Goal: Task Accomplishment & Management: Complete application form

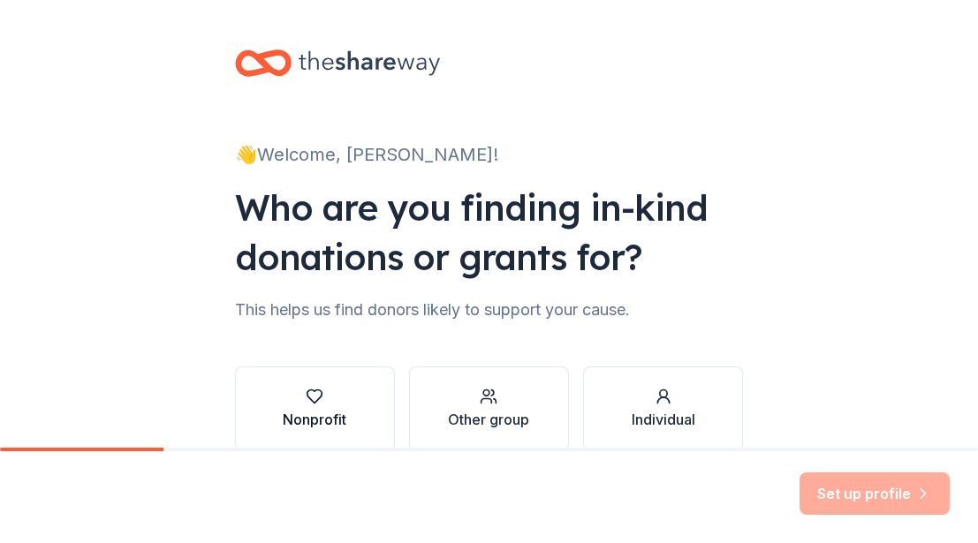
click at [345, 408] on div "Nonprofit" at bounding box center [315, 409] width 64 height 42
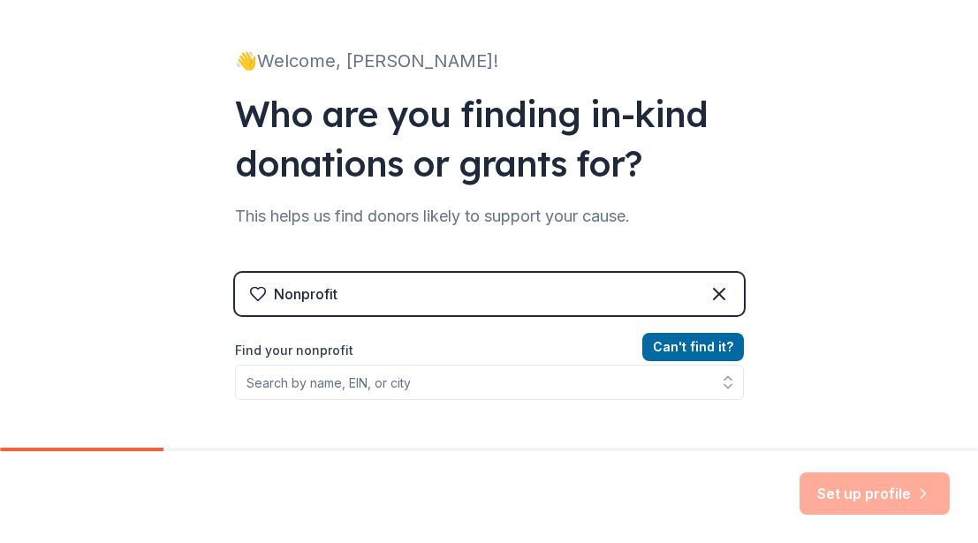
scroll to position [104, 0]
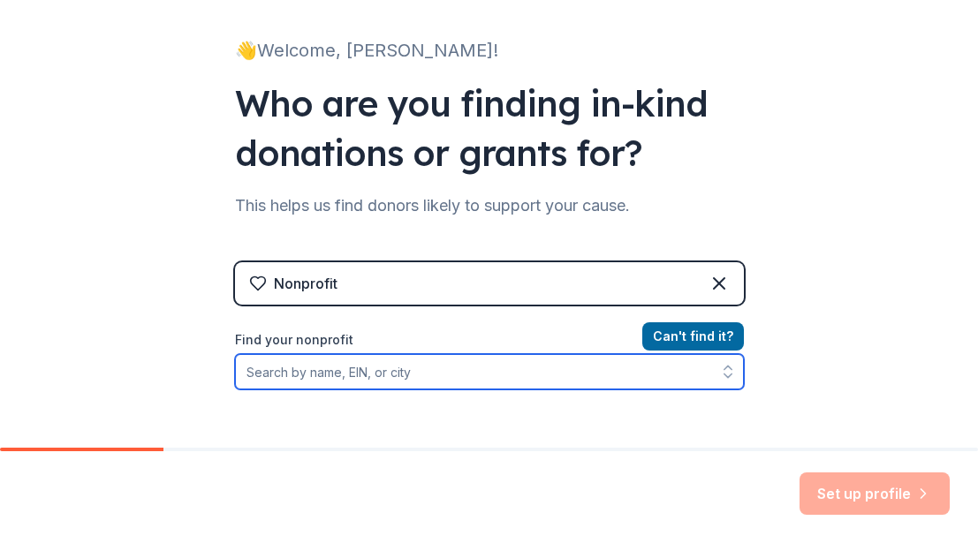
click at [454, 374] on input "Find your nonprofit" at bounding box center [489, 371] width 509 height 35
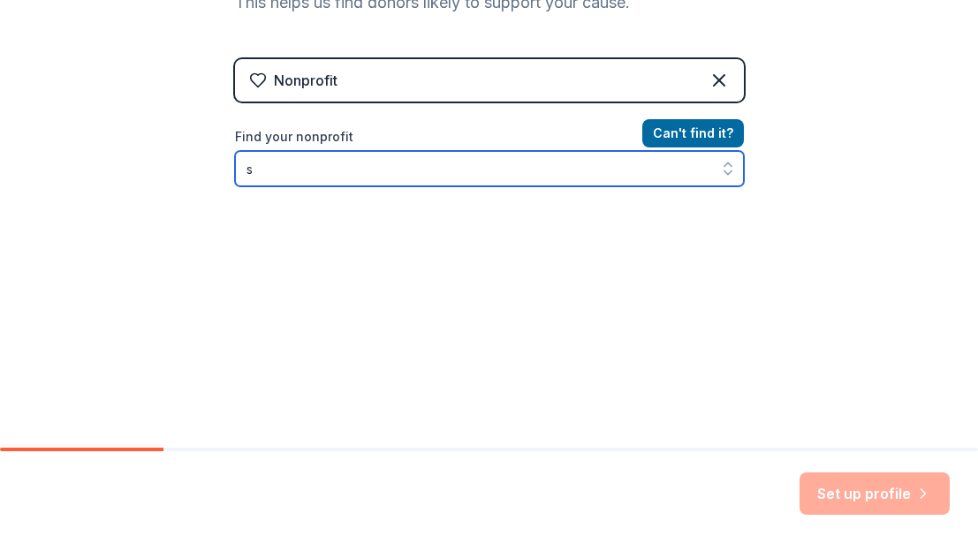
scroll to position [307, 0]
type input "[GEOGRAPHIC_DATA]"
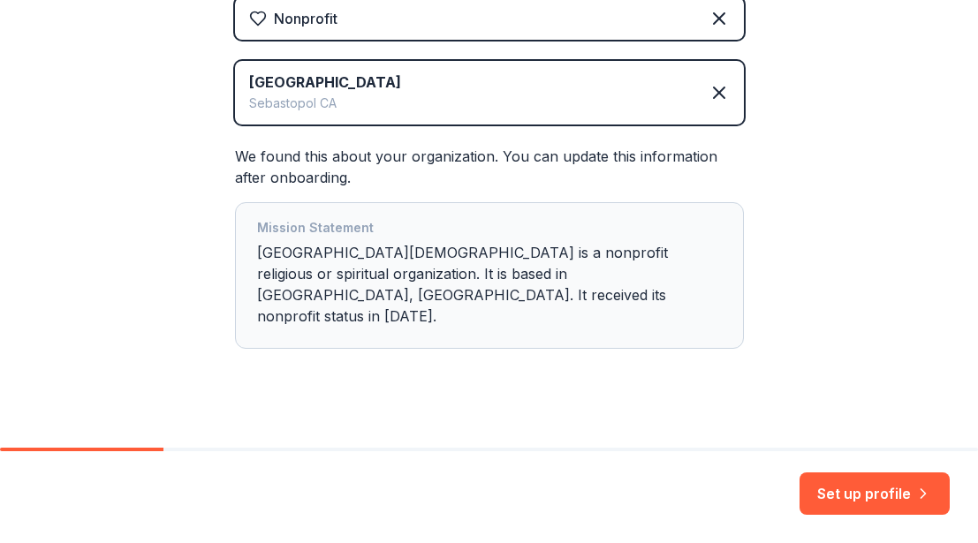
scroll to position [0, 0]
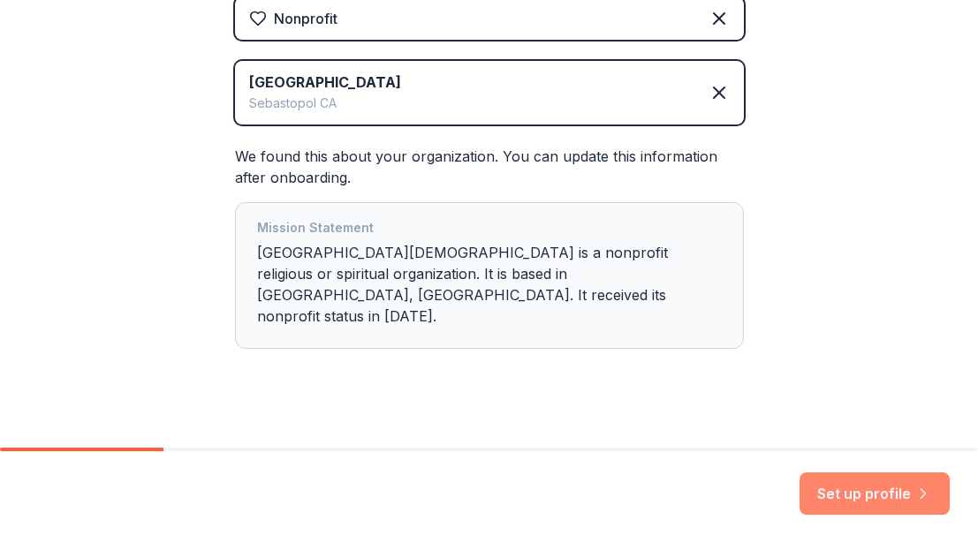
click at [846, 489] on button "Set up profile" at bounding box center [875, 494] width 150 height 42
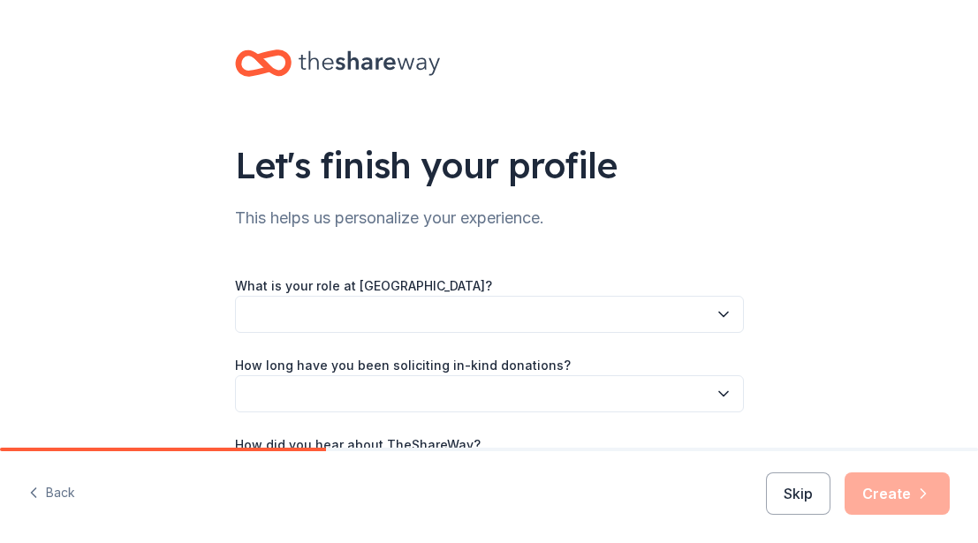
click at [721, 315] on icon "button" at bounding box center [723, 315] width 9 height 4
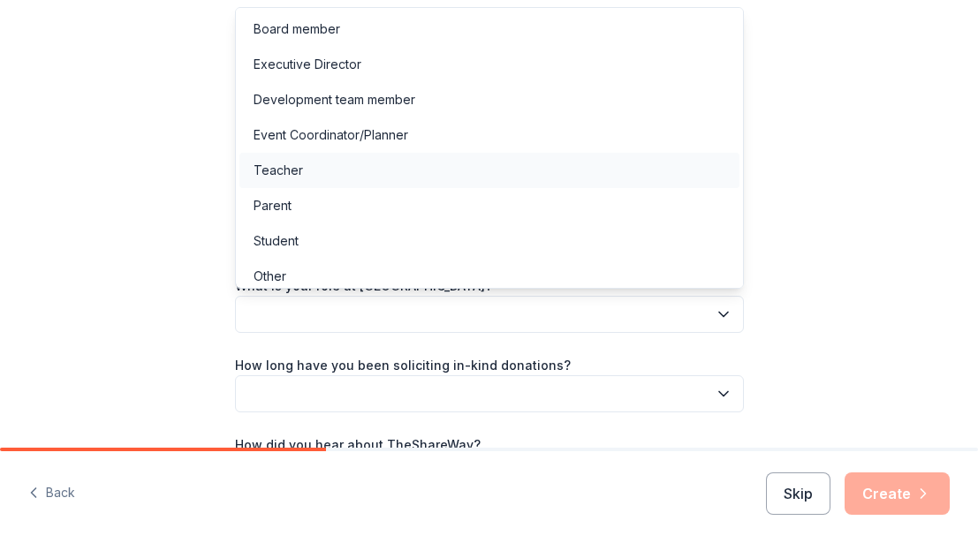
scroll to position [4, 0]
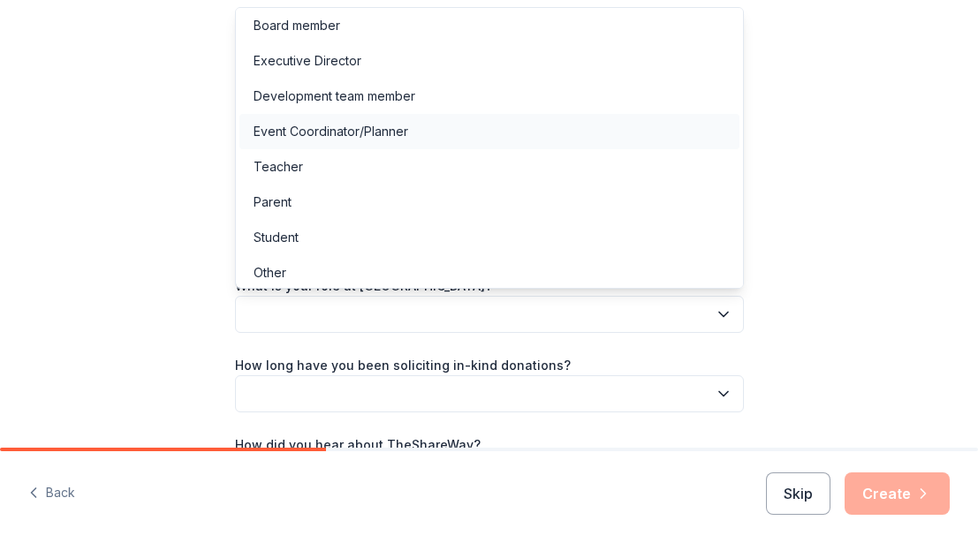
click at [524, 125] on div "Event Coordinator/Planner" at bounding box center [489, 131] width 500 height 35
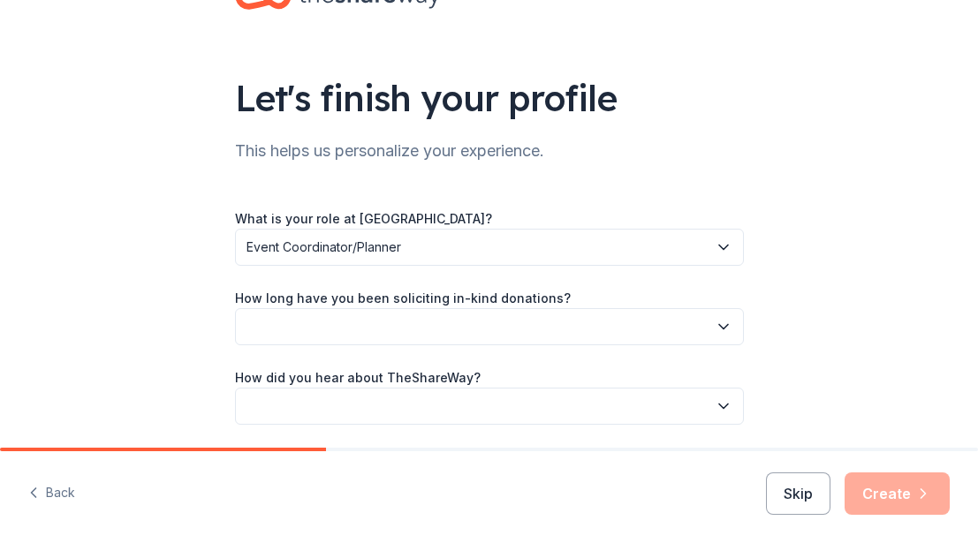
scroll to position [74, 0]
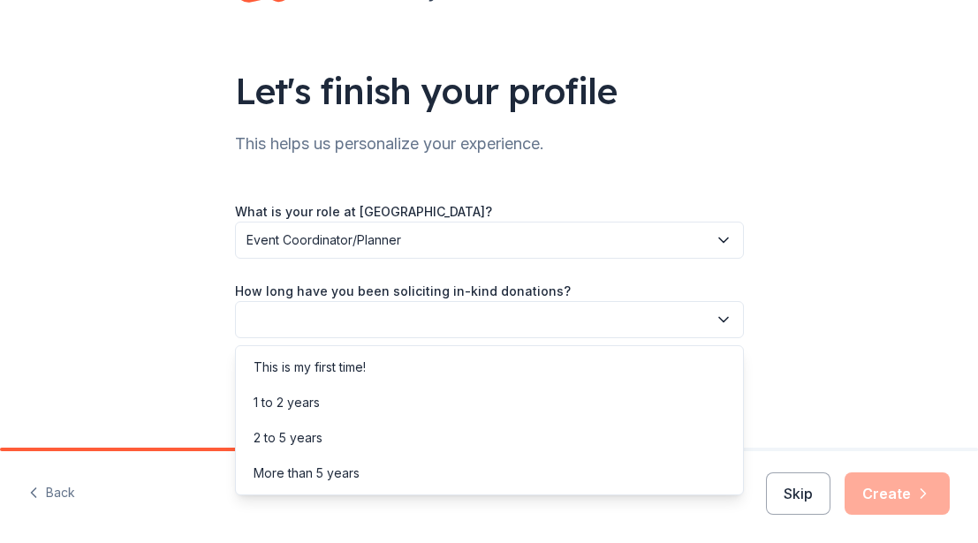
click at [541, 307] on button "button" at bounding box center [489, 319] width 509 height 37
click at [418, 357] on div "This is my first time!" at bounding box center [489, 367] width 500 height 35
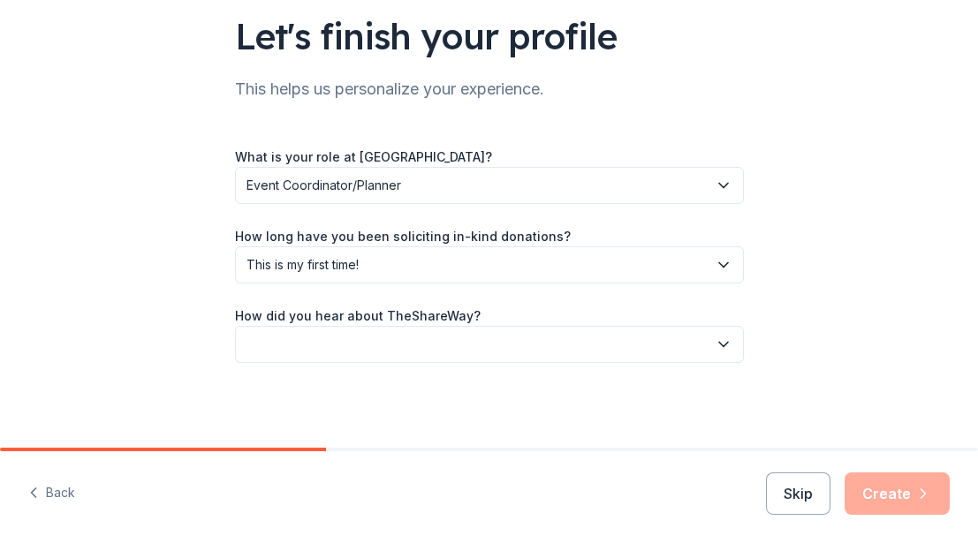
scroll to position [129, 0]
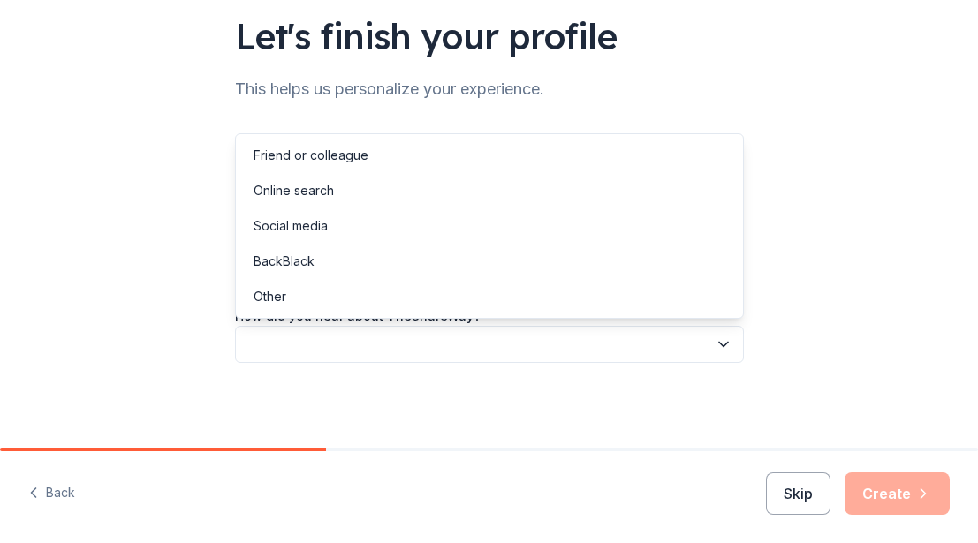
click at [418, 340] on button "button" at bounding box center [489, 344] width 509 height 37
click at [398, 193] on div "Online search" at bounding box center [489, 190] width 500 height 35
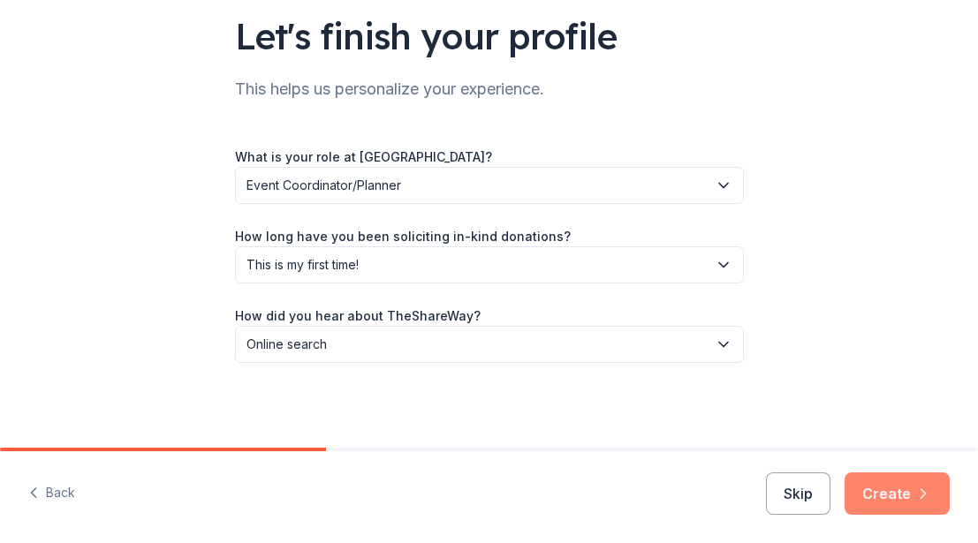
click at [881, 490] on button "Create" at bounding box center [897, 494] width 105 height 42
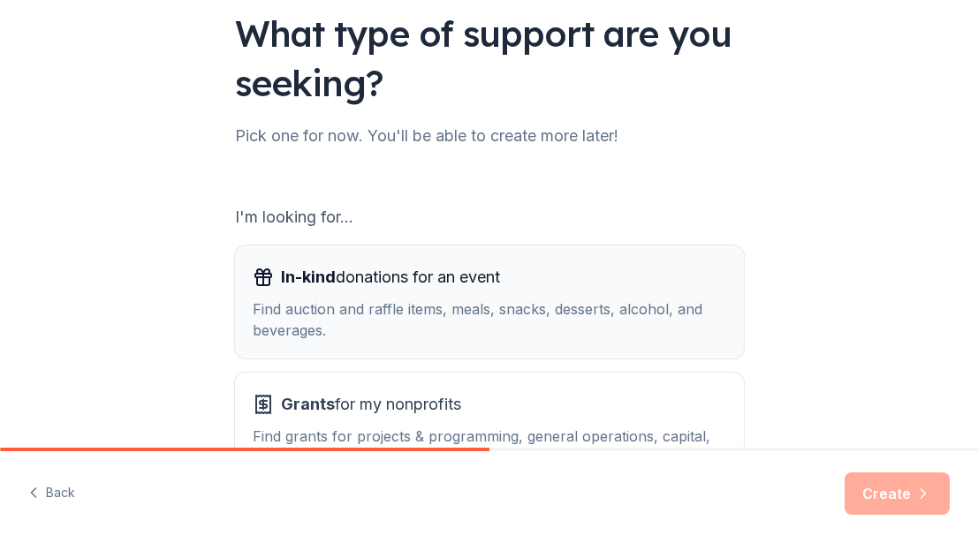
scroll to position [133, 0]
click at [642, 323] on div "Find auction and raffle items, meals, snacks, desserts, alcohol, and beverages." at bounding box center [490, 319] width 474 height 42
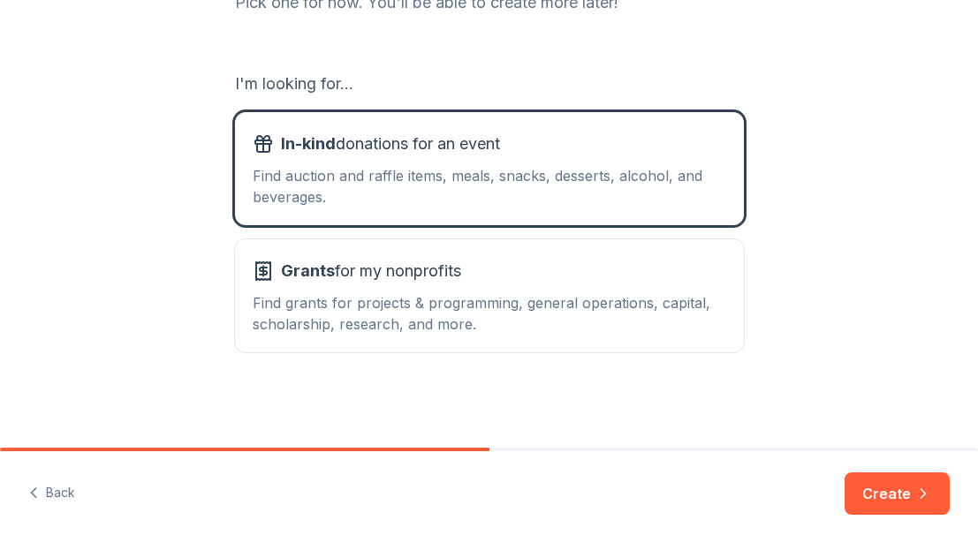
scroll to position [265, 0]
click at [879, 489] on button "Create" at bounding box center [897, 494] width 105 height 42
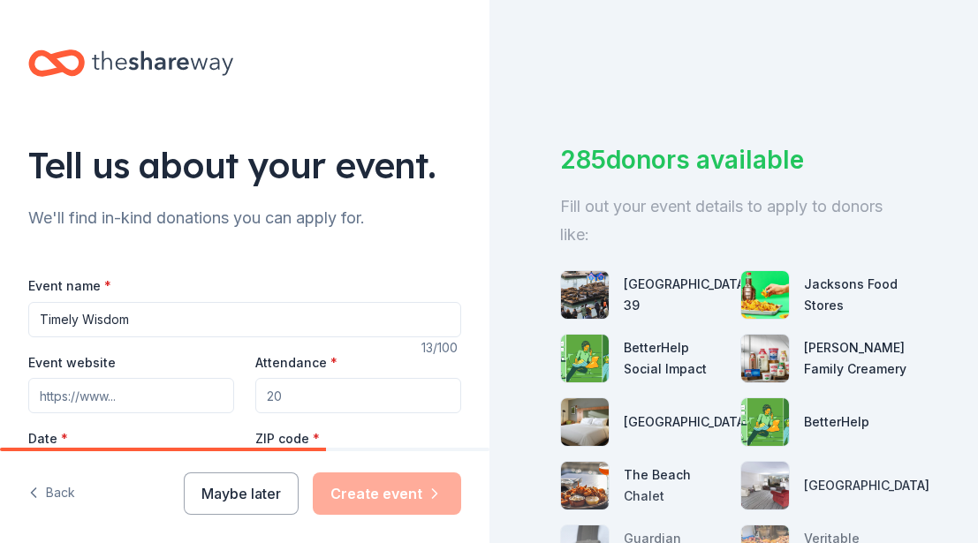
type input "Timely Wisdom"
click at [152, 392] on input "Event website" at bounding box center [131, 395] width 206 height 35
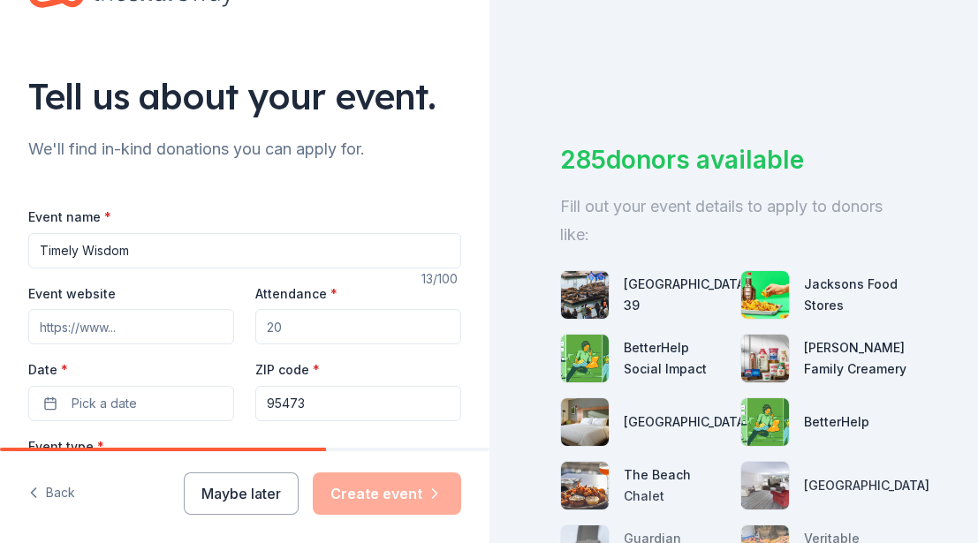
scroll to position [73, 0]
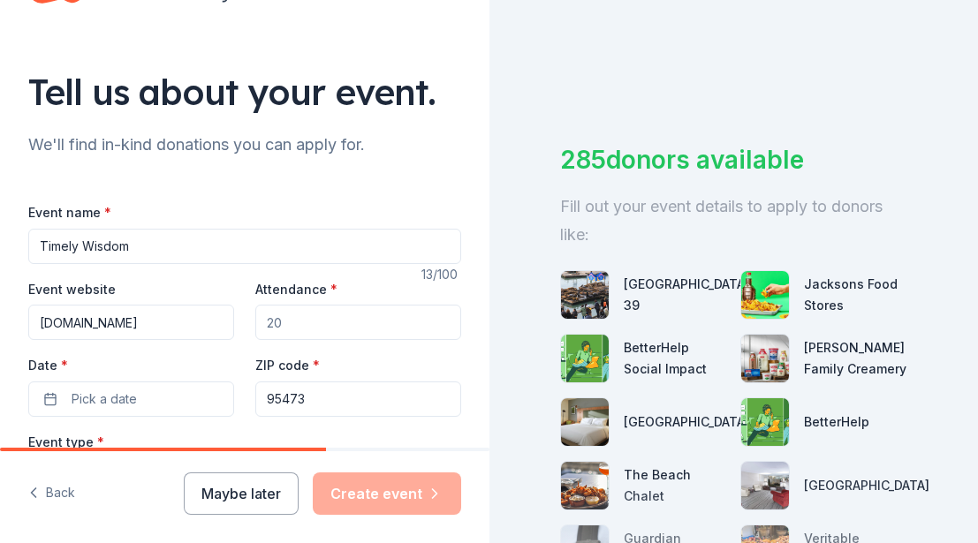
type input "[DOMAIN_NAME]"
click at [286, 316] on input "Attendance *" at bounding box center [358, 322] width 206 height 35
type input "260"
click at [168, 385] on button "Pick a date" at bounding box center [131, 399] width 206 height 35
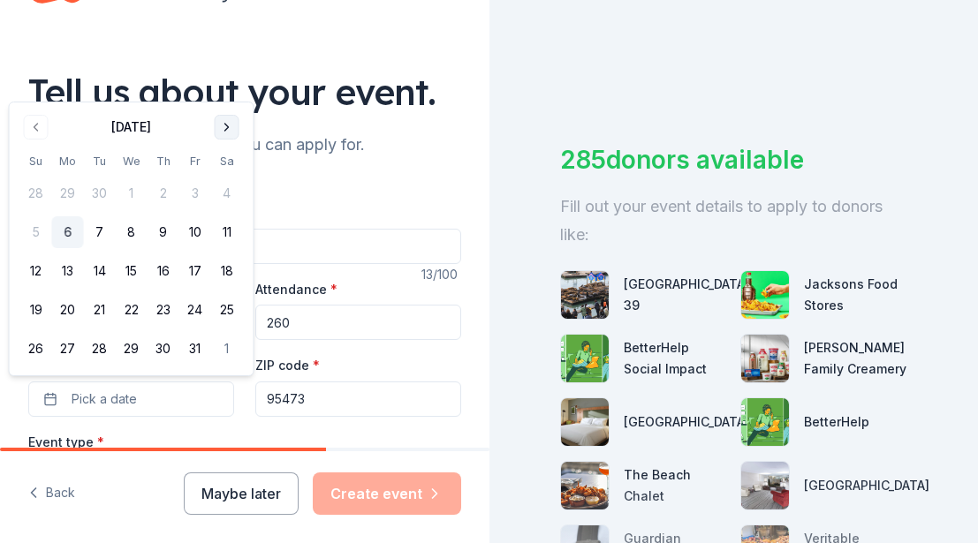
click at [225, 129] on button "Go to next month" at bounding box center [227, 127] width 25 height 25
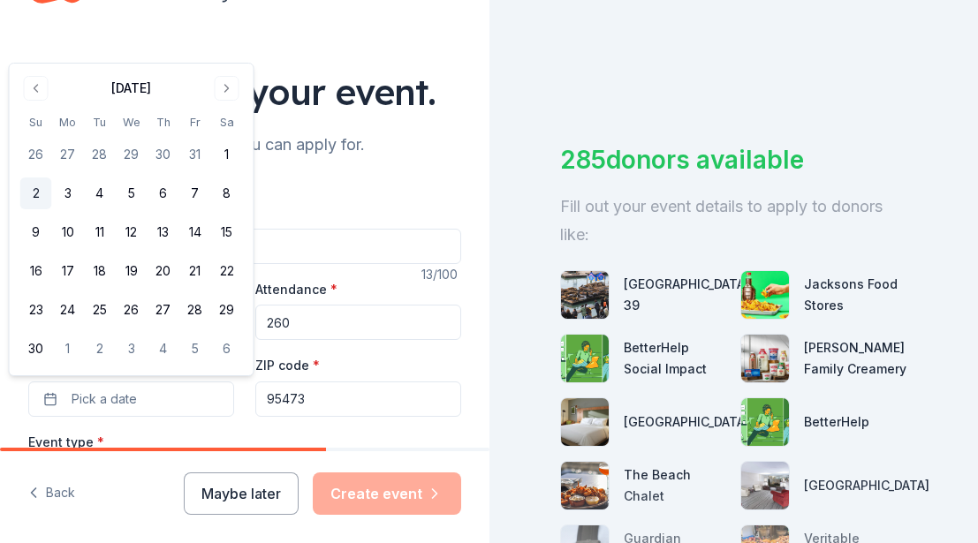
click at [37, 196] on button "2" at bounding box center [36, 194] width 32 height 32
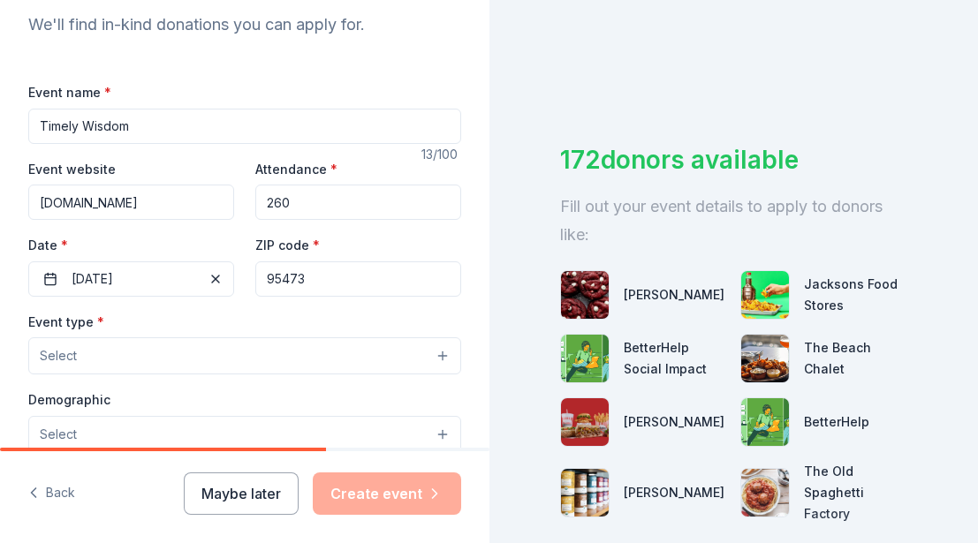
scroll to position [194, 0]
click at [442, 353] on button "Select" at bounding box center [244, 355] width 433 height 37
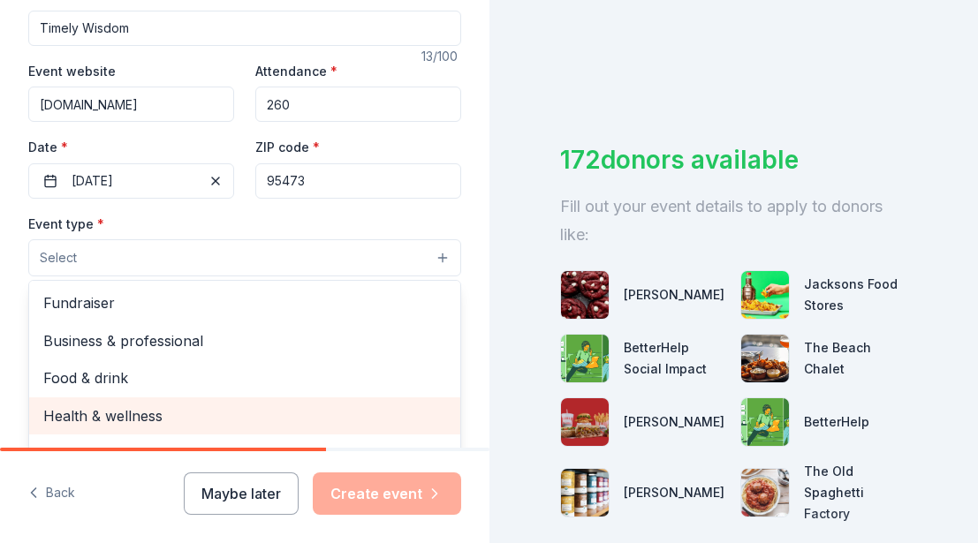
scroll to position [0, 0]
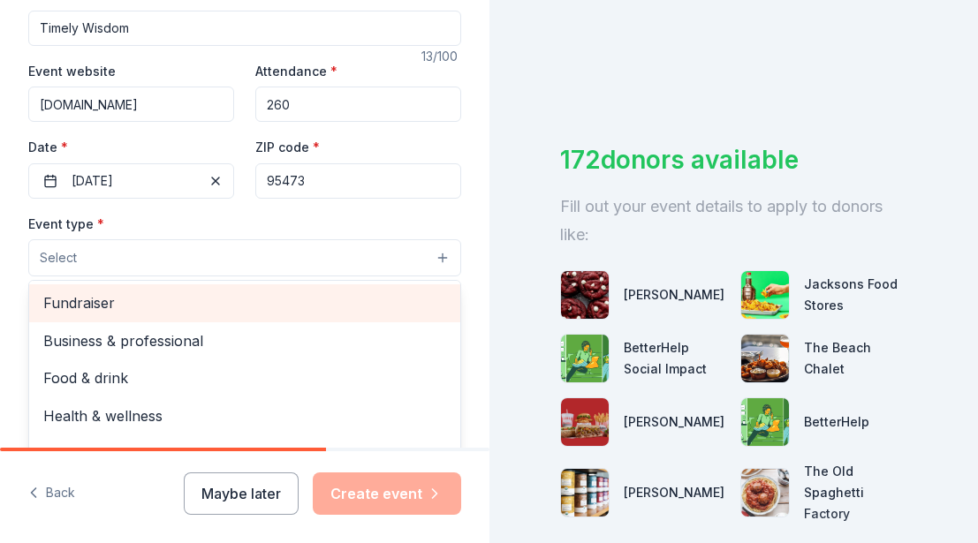
click at [358, 292] on span "Fundraiser" at bounding box center [244, 303] width 403 height 23
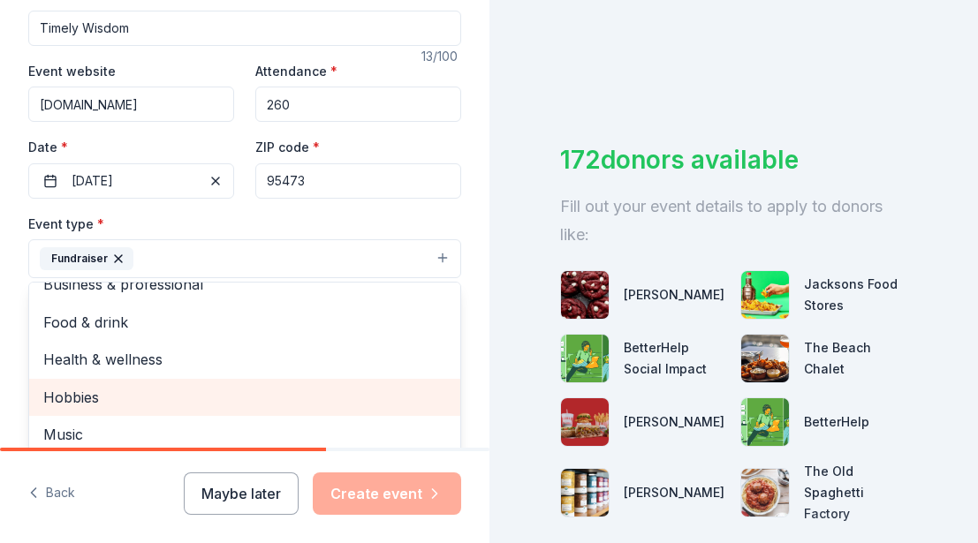
scroll to position [19, 0]
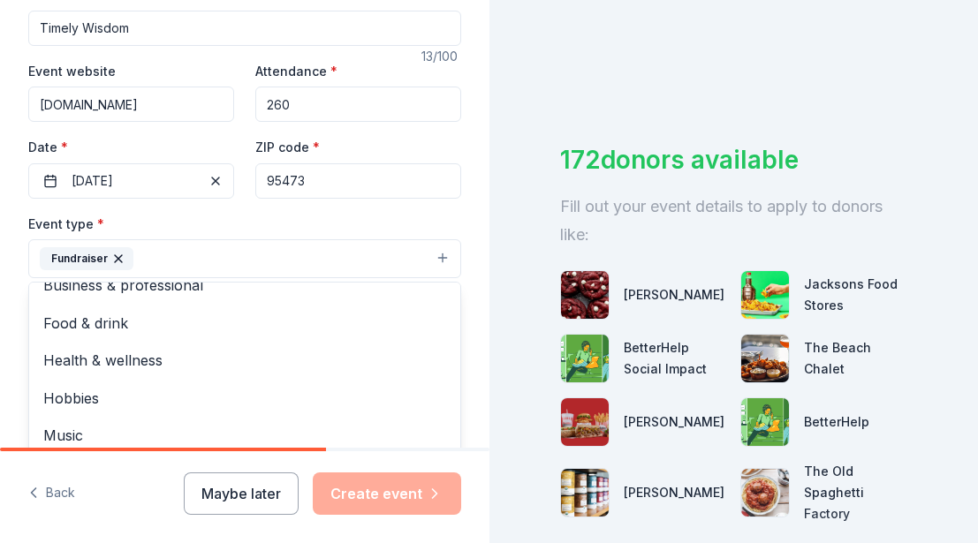
click at [443, 259] on button "Fundraiser" at bounding box center [244, 258] width 433 height 39
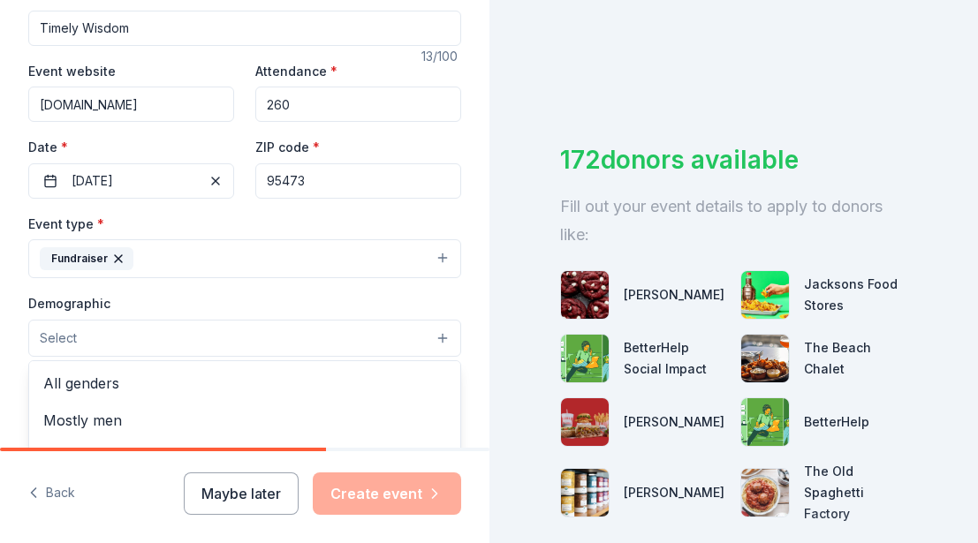
click at [445, 335] on button "Select" at bounding box center [244, 338] width 433 height 37
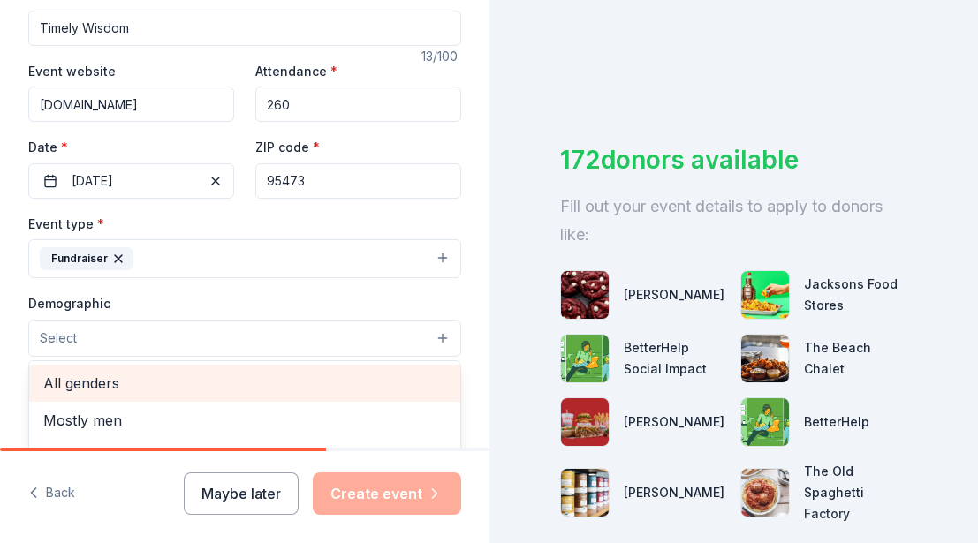
click at [407, 368] on div "All genders" at bounding box center [244, 383] width 431 height 37
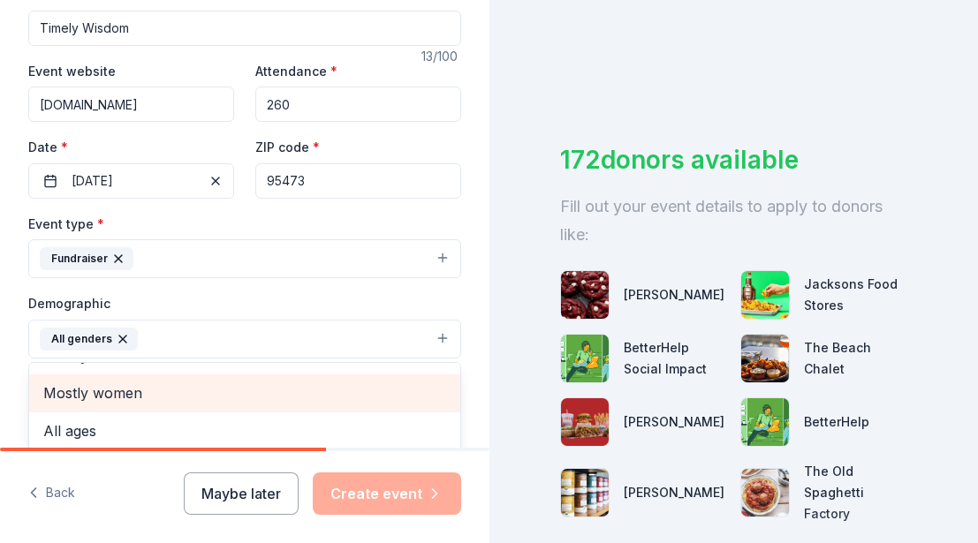
scroll to position [31, 0]
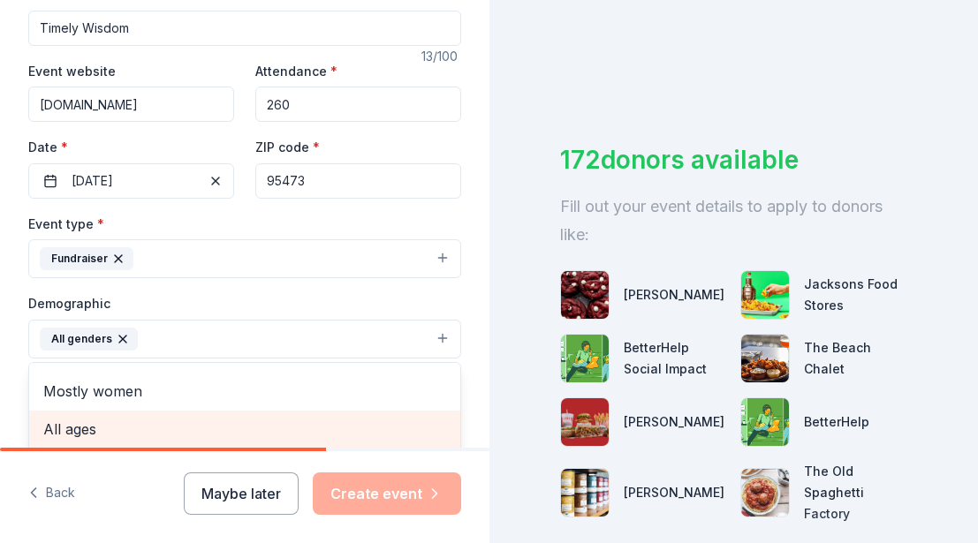
click at [393, 420] on span "All ages" at bounding box center [244, 429] width 403 height 23
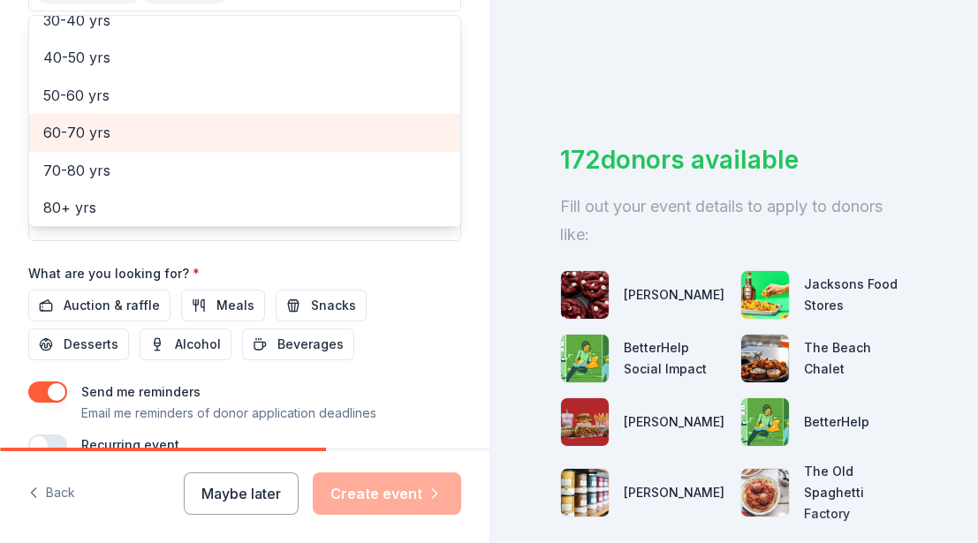
scroll to position [656, 0]
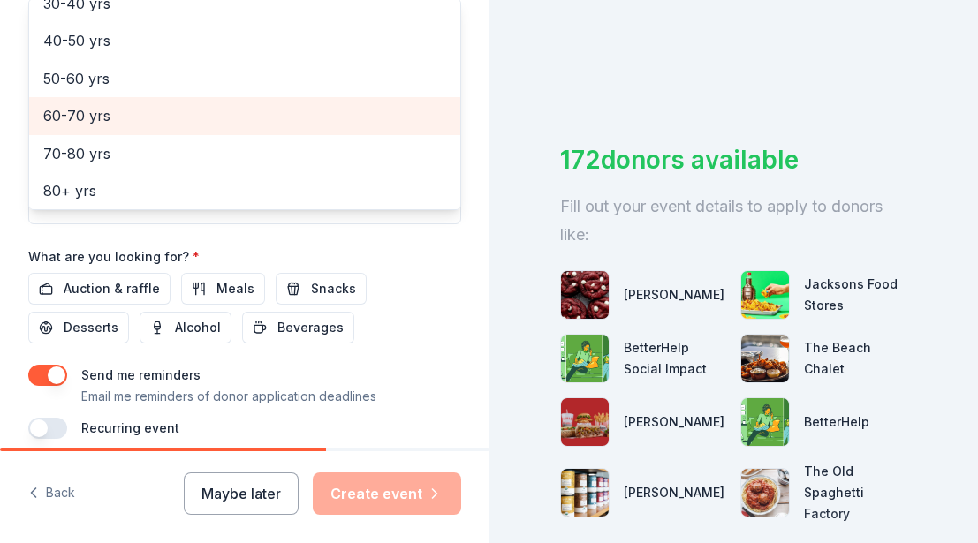
click at [100, 320] on div "Event name * Timely Wisdom 13 /100 Event website [DOMAIN_NAME] Attendance * 260…" at bounding box center [244, 29] width 433 height 820
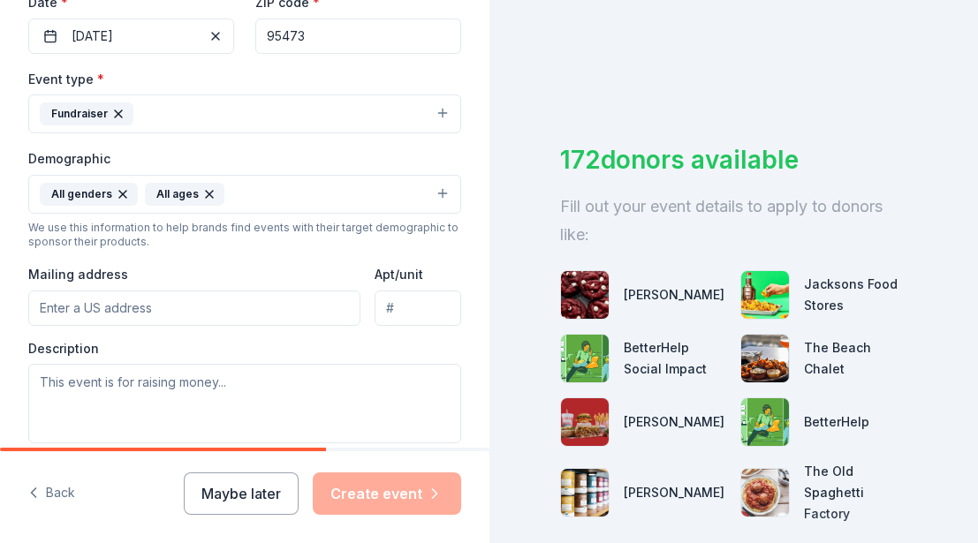
scroll to position [437, 0]
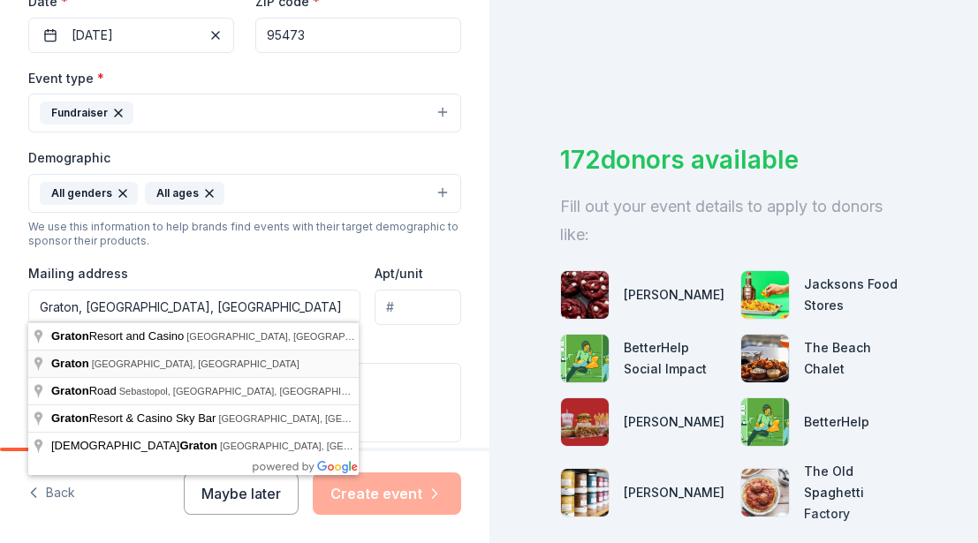
type input "graton"
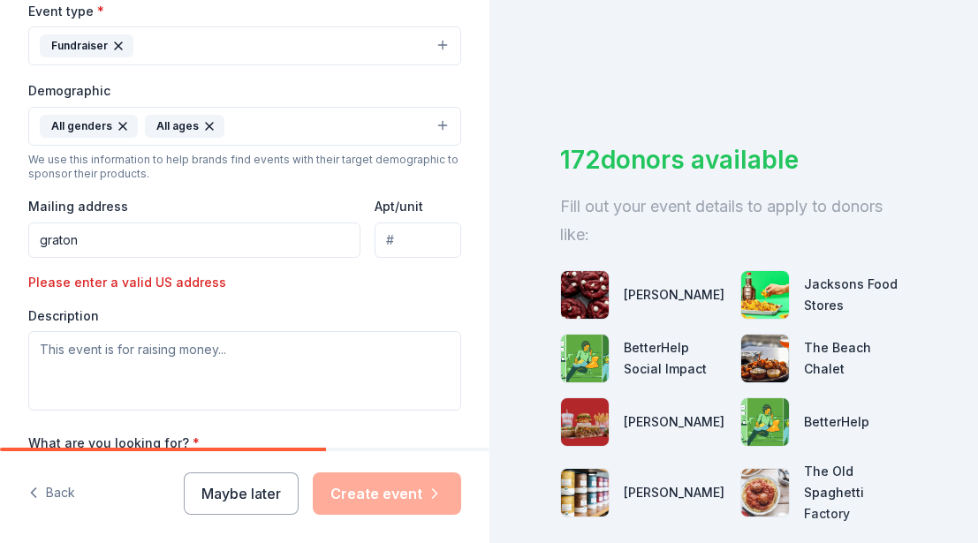
scroll to position [501, 0]
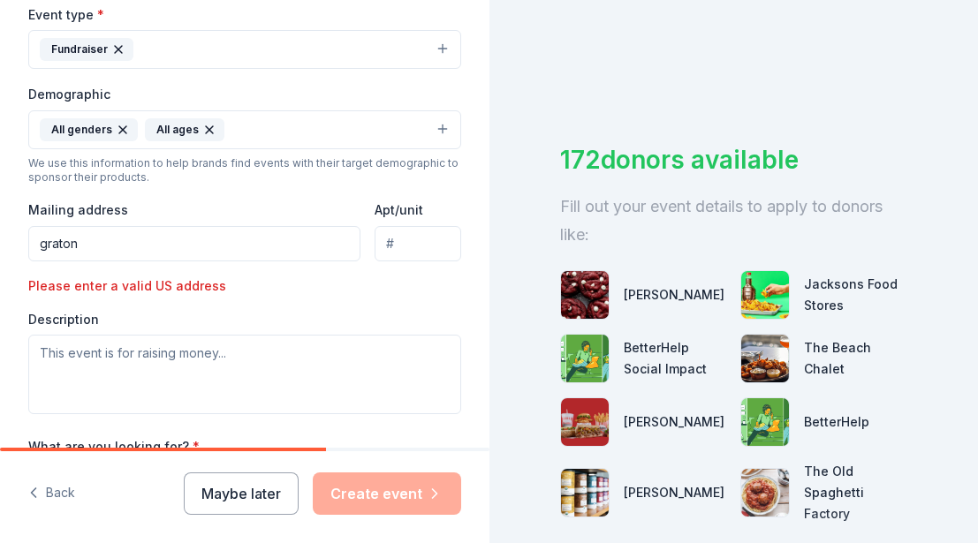
click at [114, 239] on input "graton" at bounding box center [194, 243] width 332 height 35
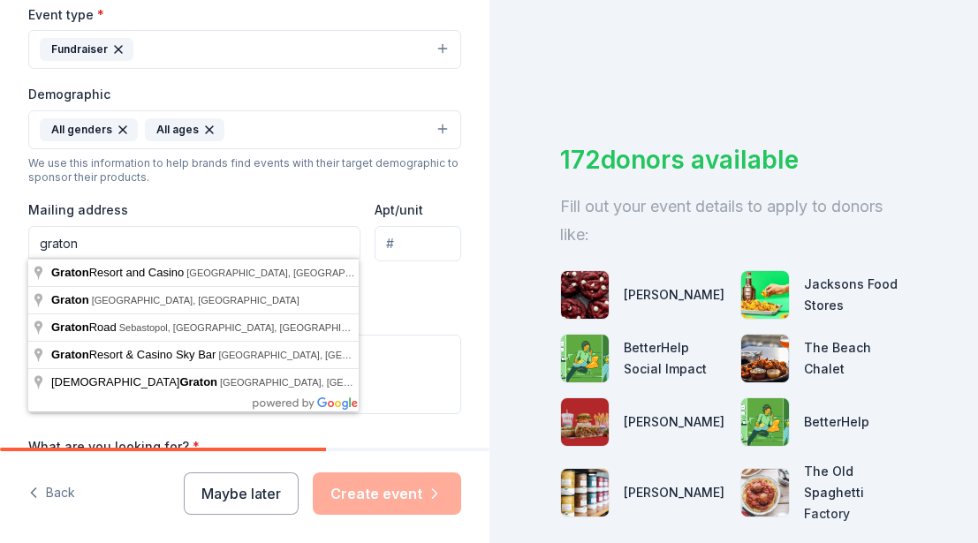
click at [114, 239] on input "graton" at bounding box center [194, 243] width 332 height 35
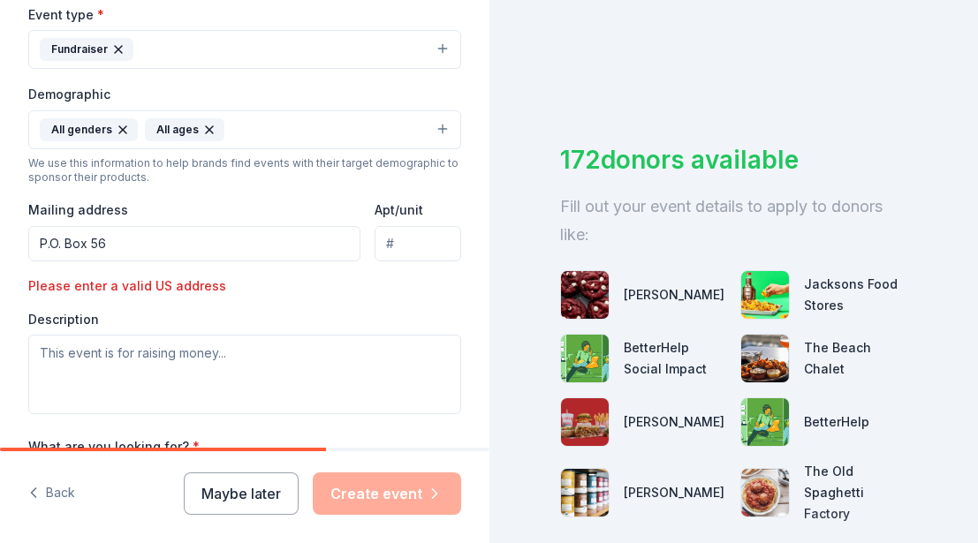
click at [401, 293] on div "Event type * Fundraiser Demographic All genders All ages We use this informatio…" at bounding box center [244, 209] width 433 height 411
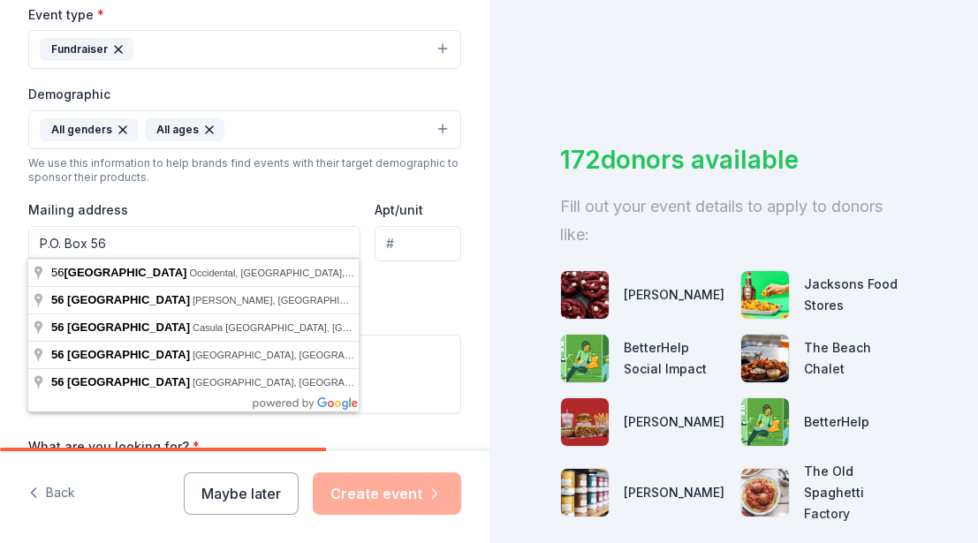
click at [206, 245] on input "P.O. Box 56" at bounding box center [194, 243] width 332 height 35
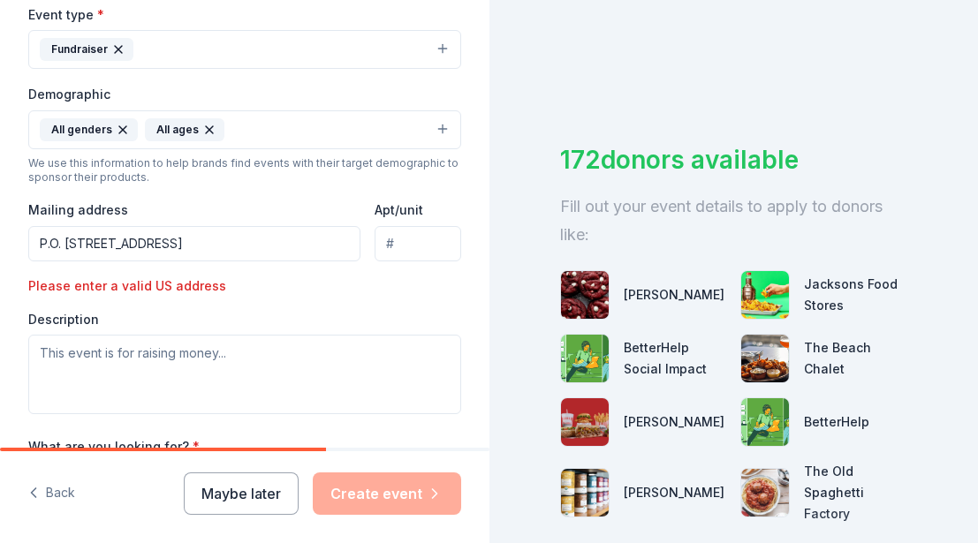
type input "P.O. [STREET_ADDRESS]"
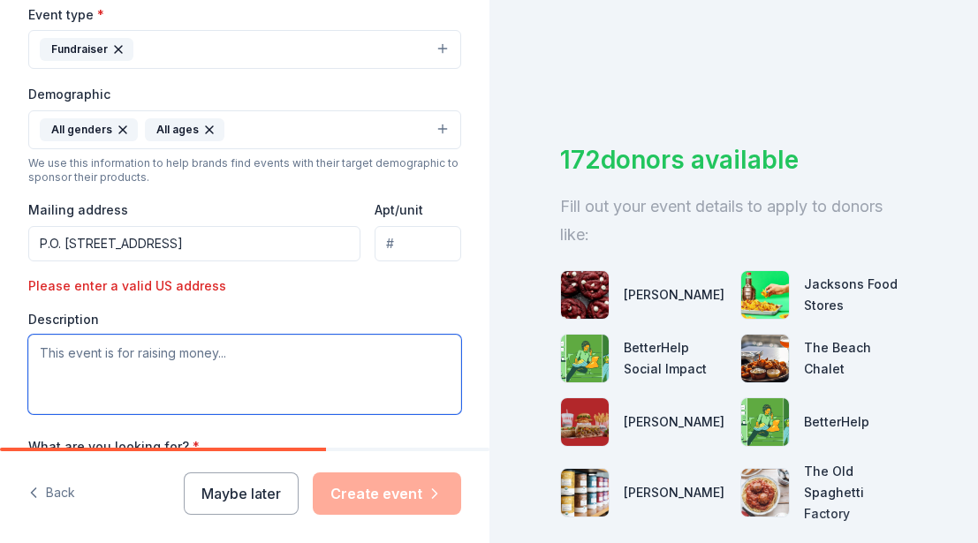
click at [176, 350] on textarea at bounding box center [244, 375] width 433 height 80
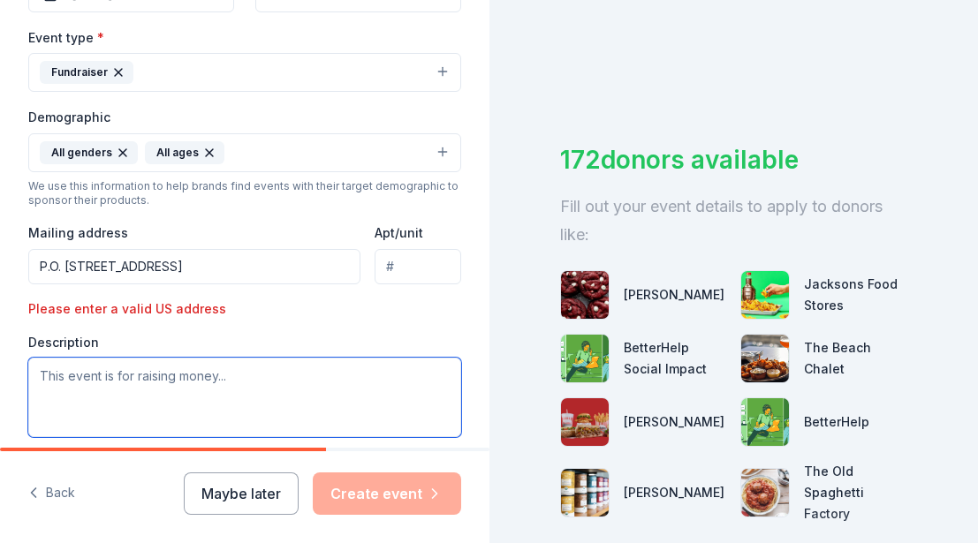
scroll to position [488, 0]
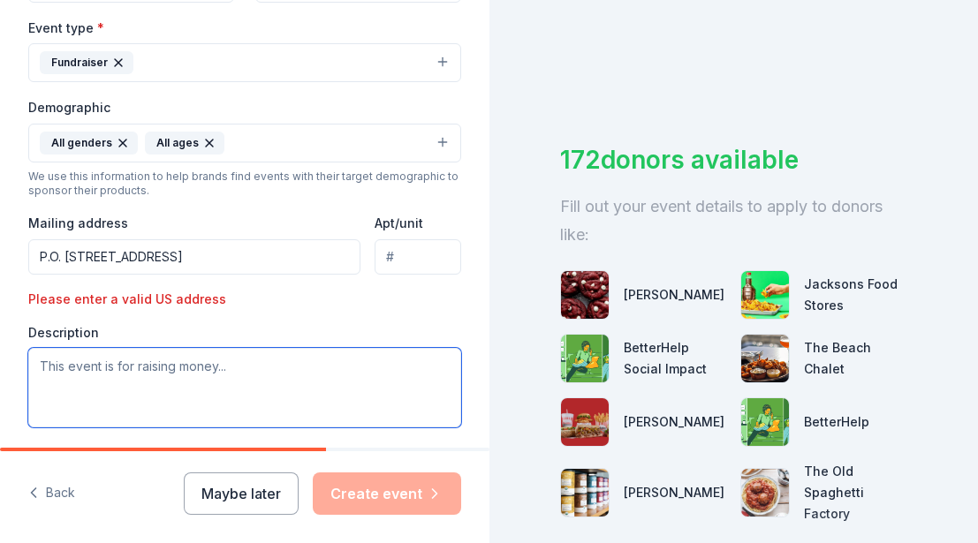
click at [235, 363] on textarea at bounding box center [244, 388] width 433 height 80
click at [225, 363] on textarea at bounding box center [244, 388] width 433 height 80
type textarea "This event is to support [DEMOGRAPHIC_DATA] in its mission"
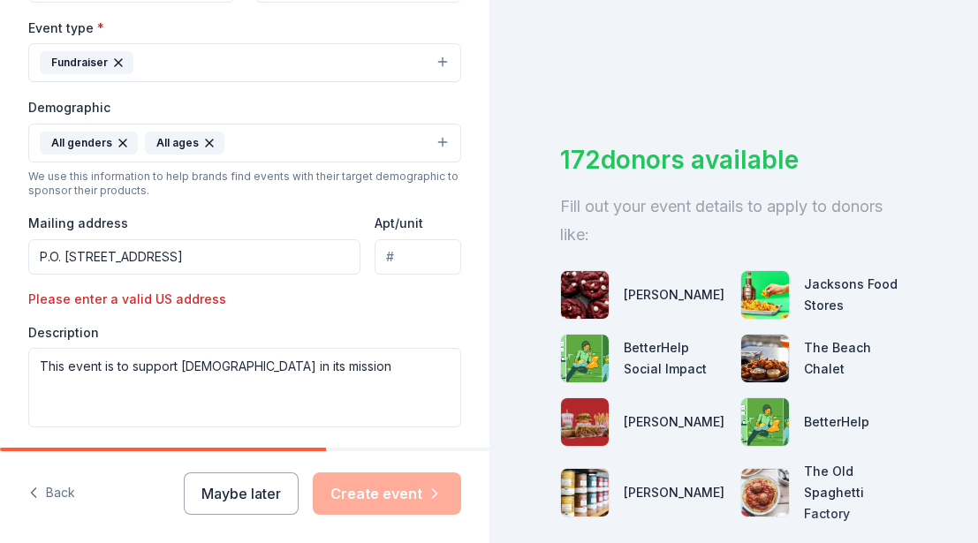
click at [247, 458] on div "Back Maybe later Create event" at bounding box center [244, 497] width 489 height 92
click at [349, 485] on div "Maybe later Create event" at bounding box center [322, 494] width 277 height 42
click at [288, 247] on input "P.O. [STREET_ADDRESS]" at bounding box center [194, 256] width 332 height 35
click at [341, 254] on input "P.O. [STREET_ADDRESS]" at bounding box center [194, 256] width 332 height 35
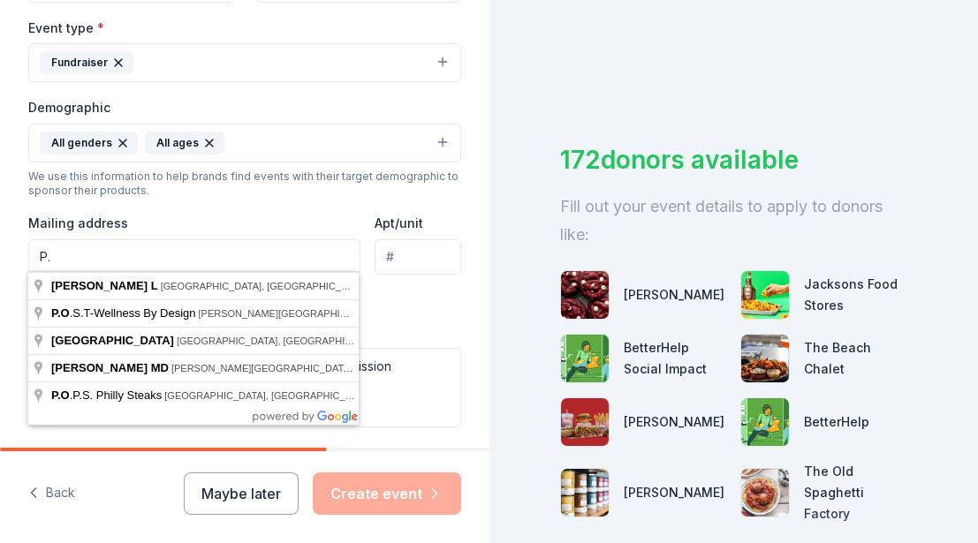
type input "P"
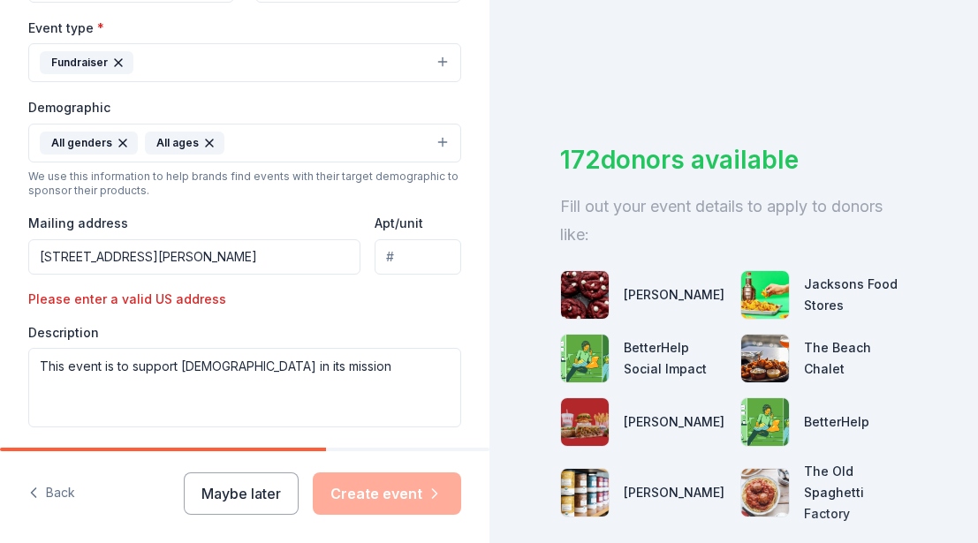
type input "[STREET_ADDRESS][PERSON_NAME]"
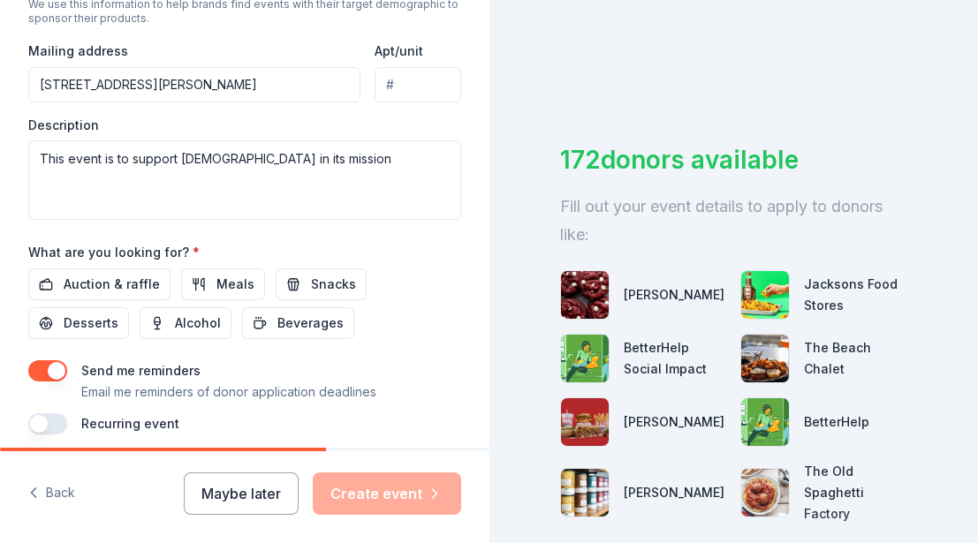
scroll to position [662, 0]
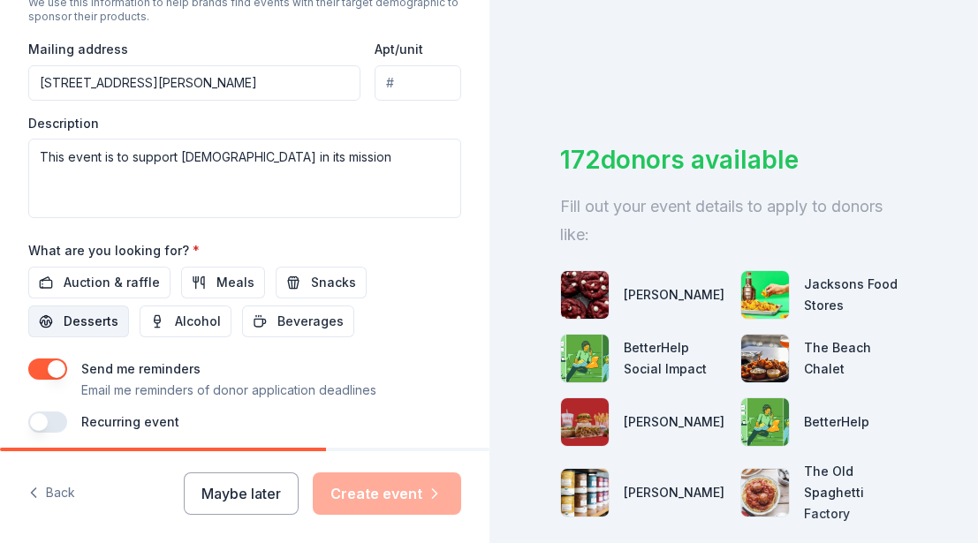
click at [106, 315] on span "Desserts" at bounding box center [91, 321] width 55 height 21
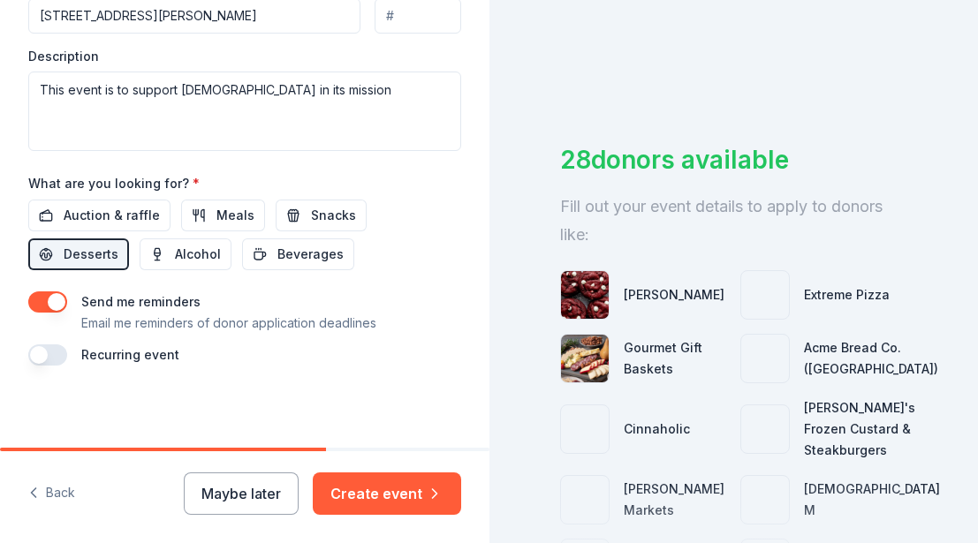
scroll to position [727, 0]
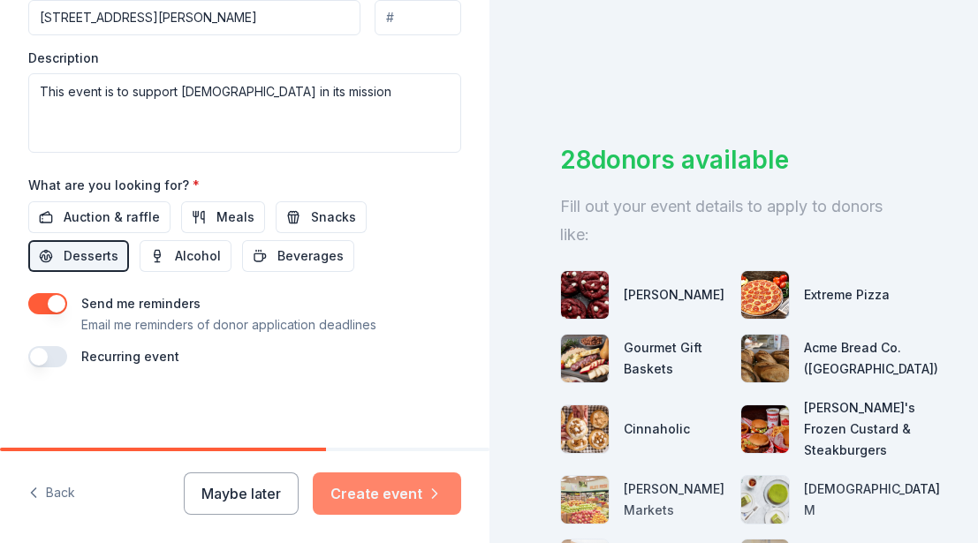
click at [374, 491] on button "Create event" at bounding box center [387, 494] width 148 height 42
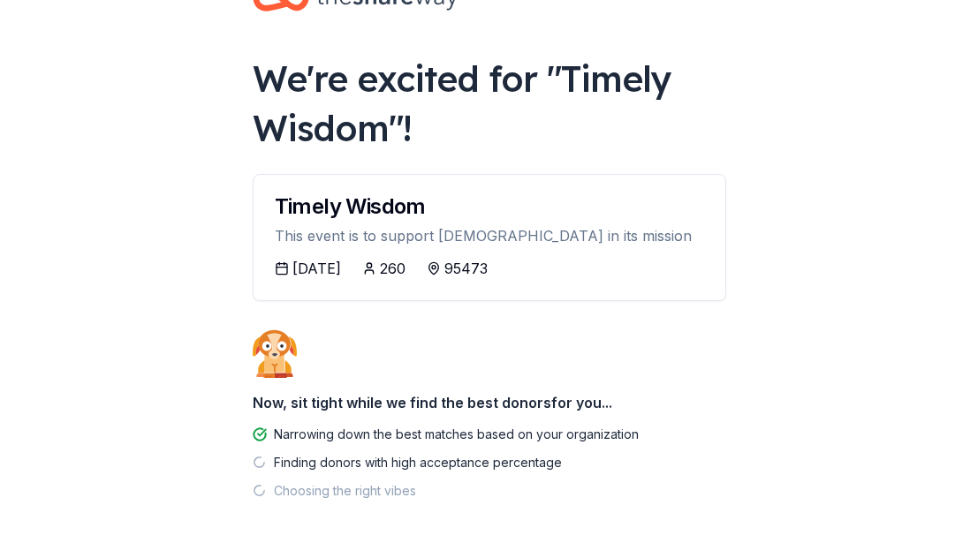
scroll to position [65, 0]
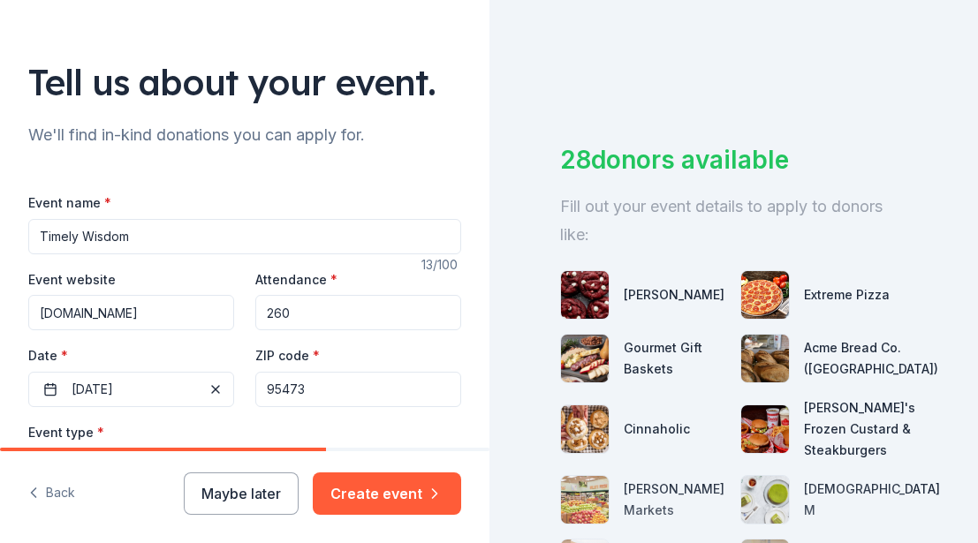
scroll to position [86, 0]
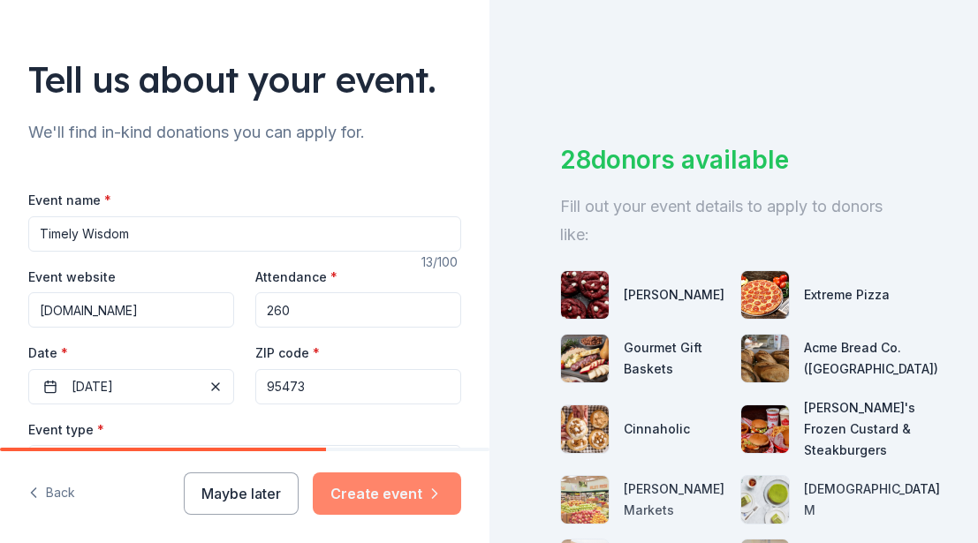
click at [374, 487] on button "Create event" at bounding box center [387, 494] width 148 height 42
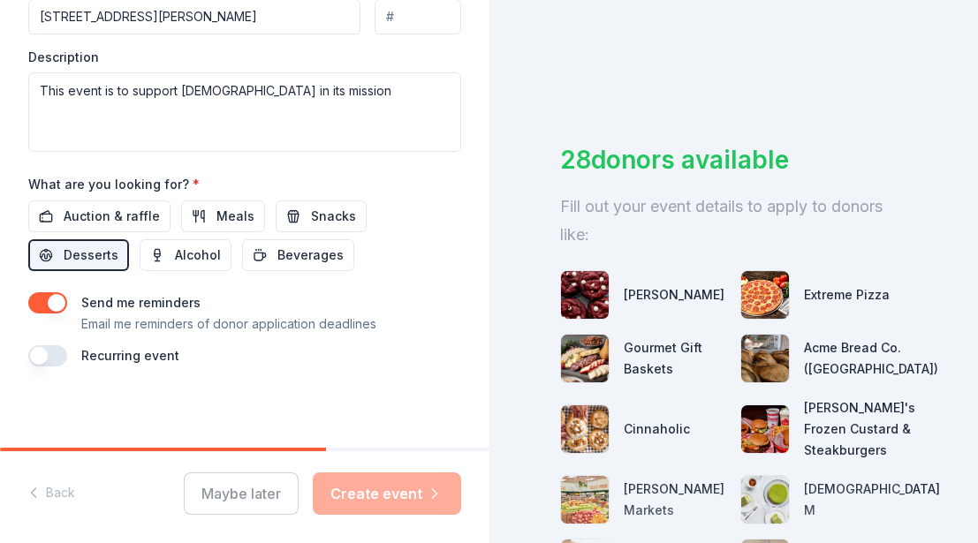
scroll to position [727, 0]
click at [379, 484] on div "Maybe later Create event" at bounding box center [322, 494] width 277 height 42
click at [413, 497] on div "Maybe later Create event" at bounding box center [322, 494] width 277 height 42
